Goal: Information Seeking & Learning: Find contact information

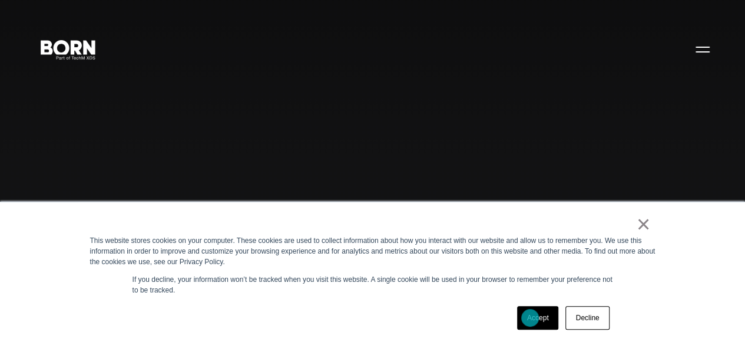
click at [530, 317] on link "Accept" at bounding box center [538, 318] width 42 height 24
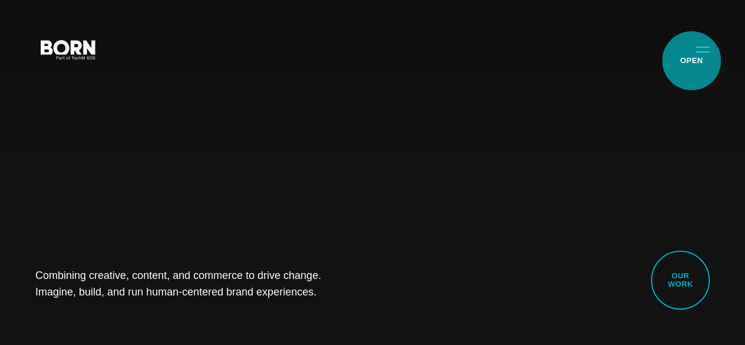
click at [691, 61] on button "Primary Menu" at bounding box center [703, 49] width 28 height 25
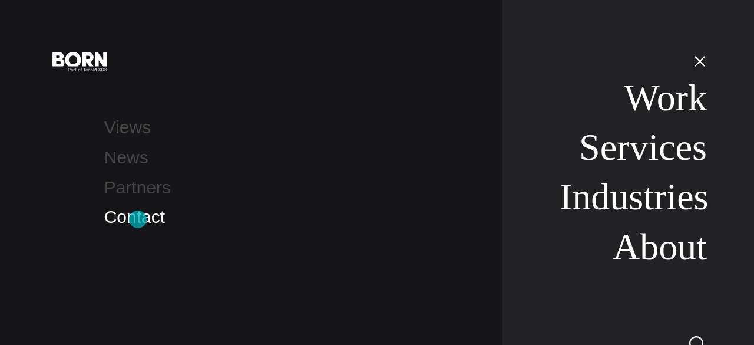
click at [138, 219] on link "Contact" at bounding box center [134, 216] width 61 height 19
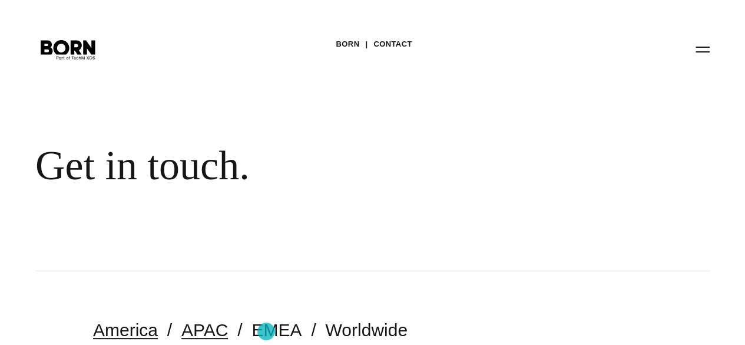
click at [228, 331] on link "APAC" at bounding box center [204, 329] width 47 height 19
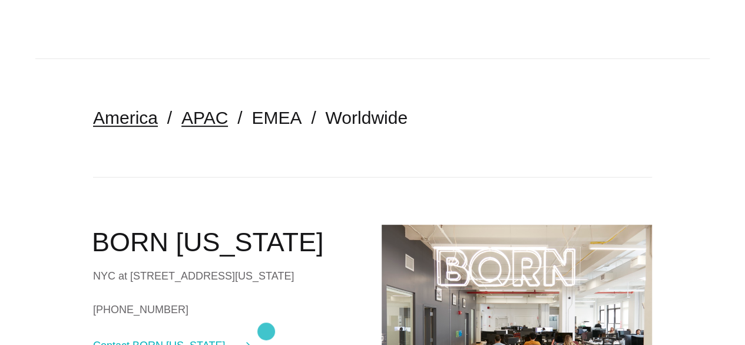
scroll to position [217, 0]
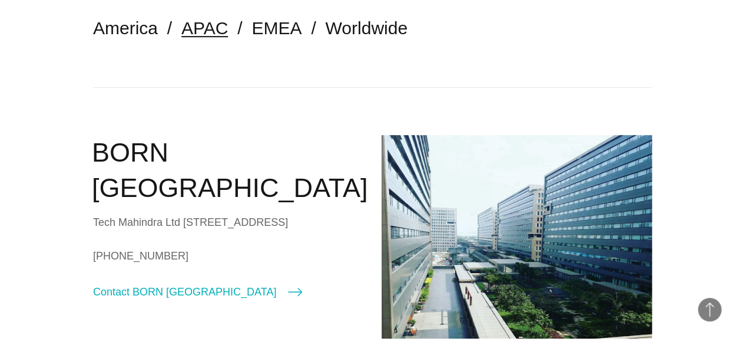
scroll to position [304, 0]
